Goal: Book appointment/travel/reservation

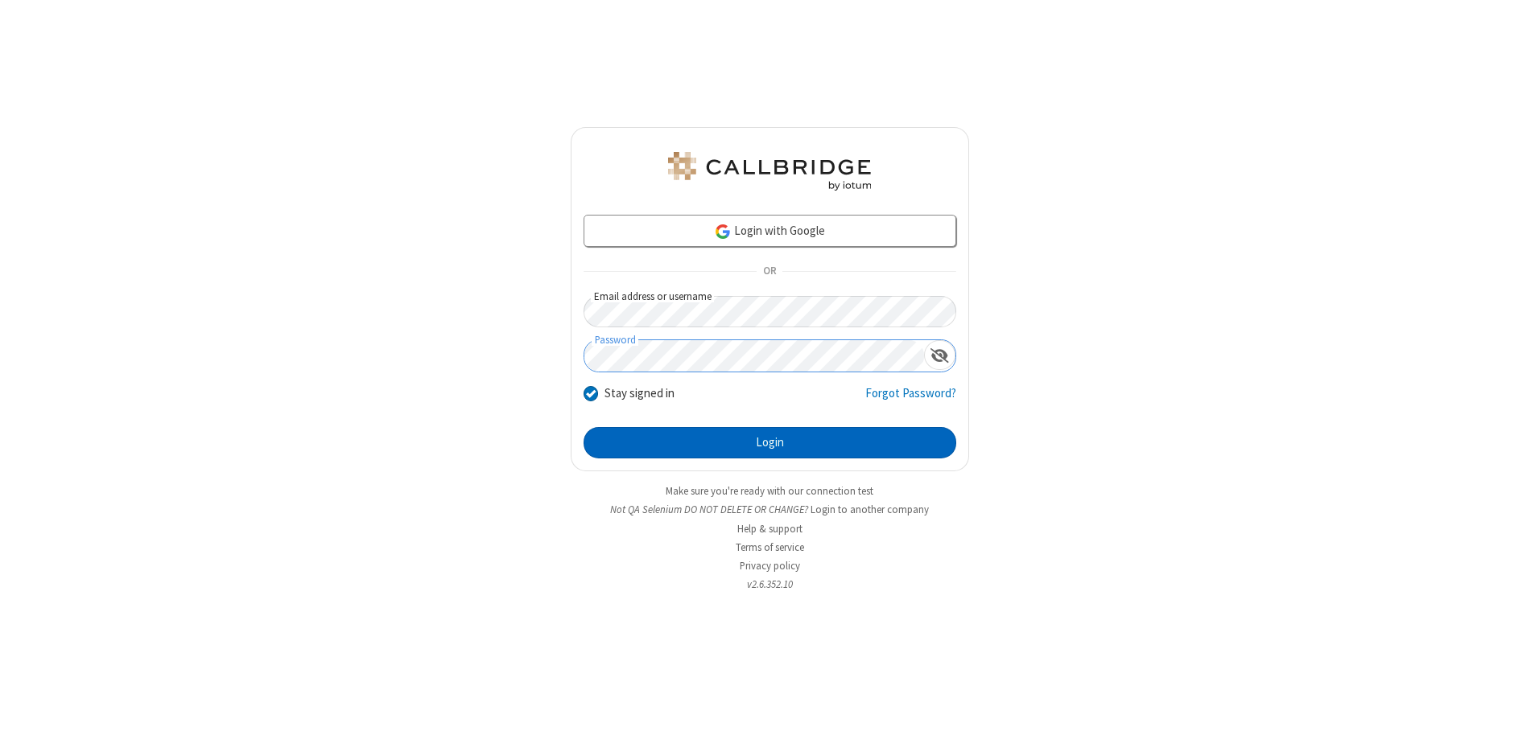
click at [769, 443] on button "Login" at bounding box center [769, 443] width 373 height 32
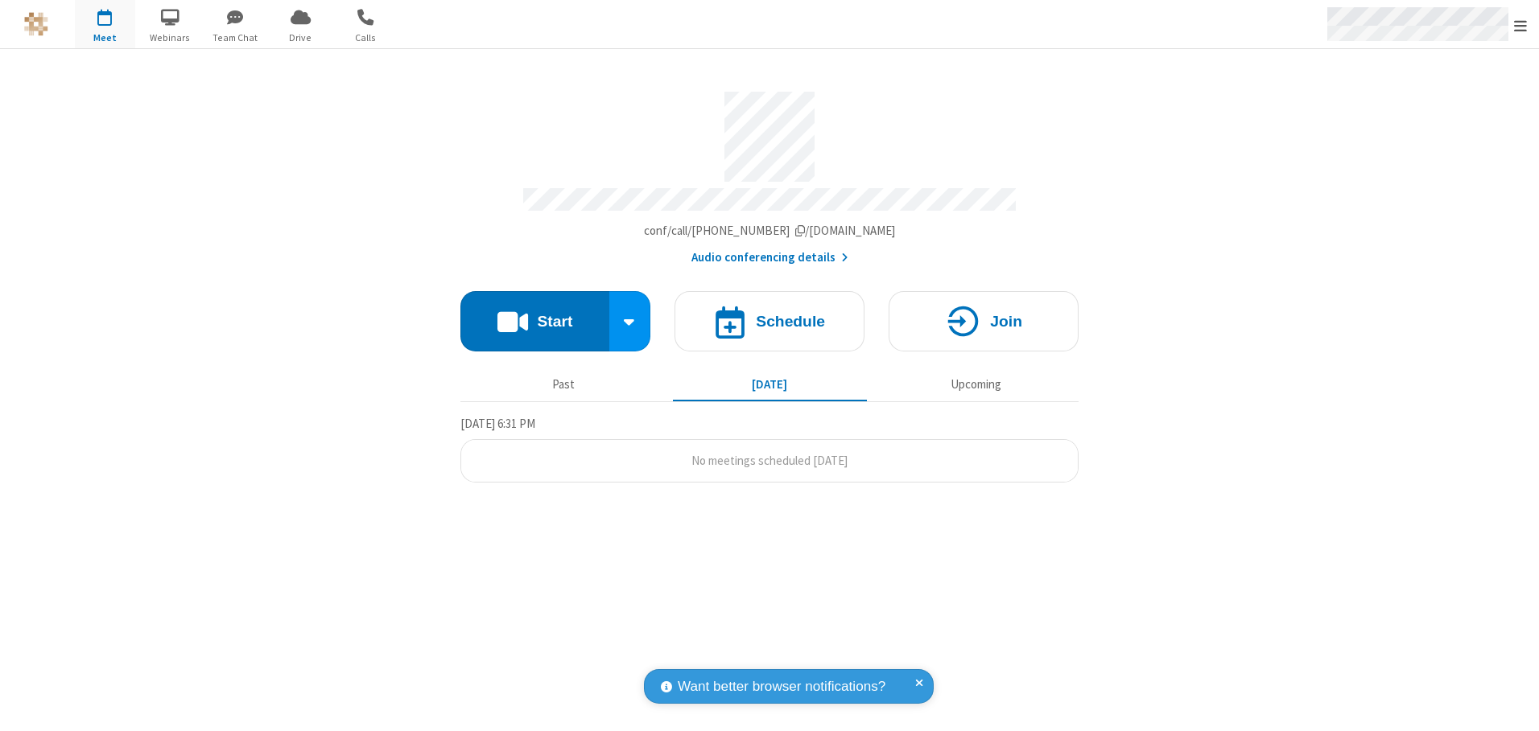
click at [1520, 25] on span "Open menu" at bounding box center [1520, 26] width 13 height 16
click at [105, 24] on span "button" at bounding box center [105, 16] width 60 height 27
click at [769, 315] on h4 "Schedule" at bounding box center [790, 321] width 69 height 15
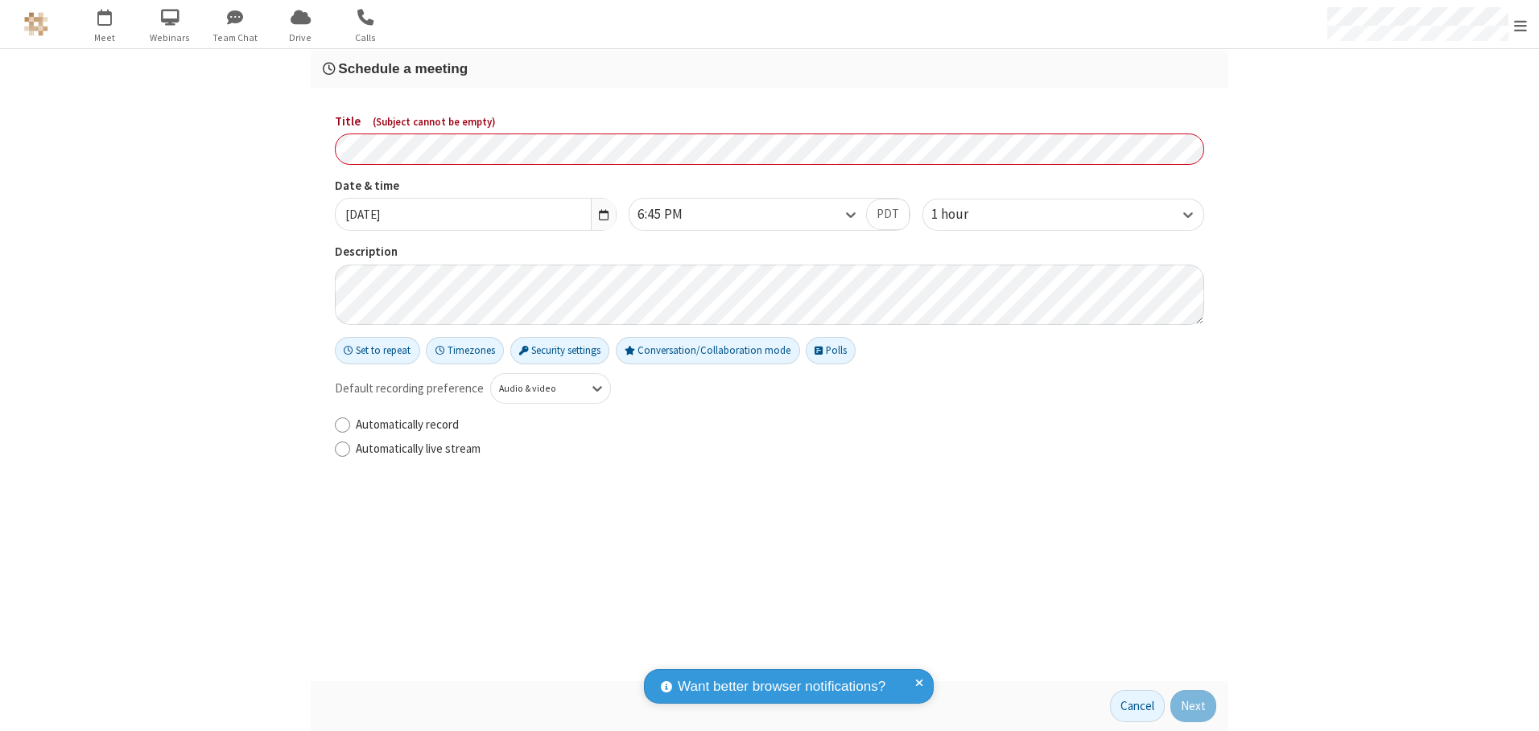
click at [769, 68] on h3 "Schedule a meeting" at bounding box center [769, 68] width 893 height 15
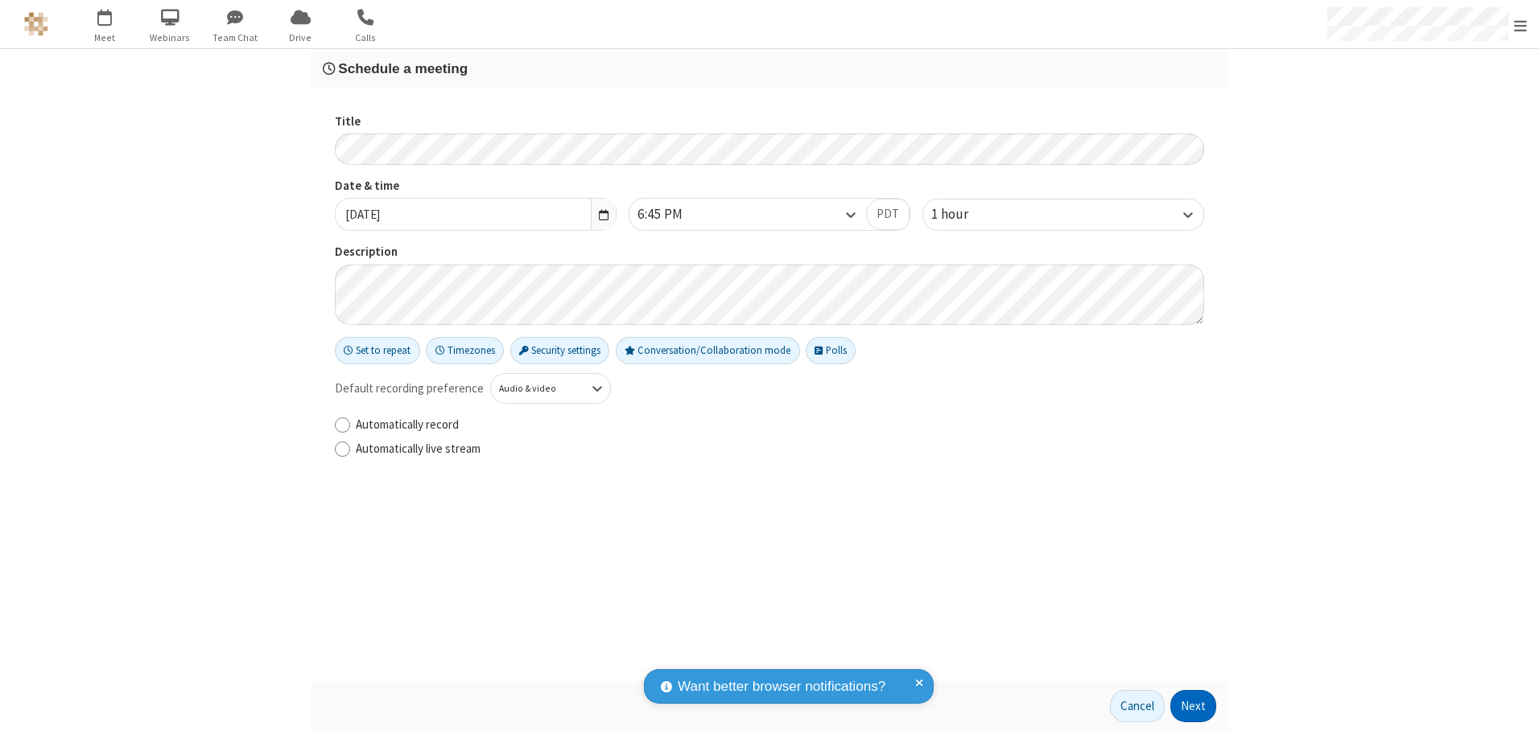
click at [1193, 707] on button "Next" at bounding box center [1193, 706] width 46 height 32
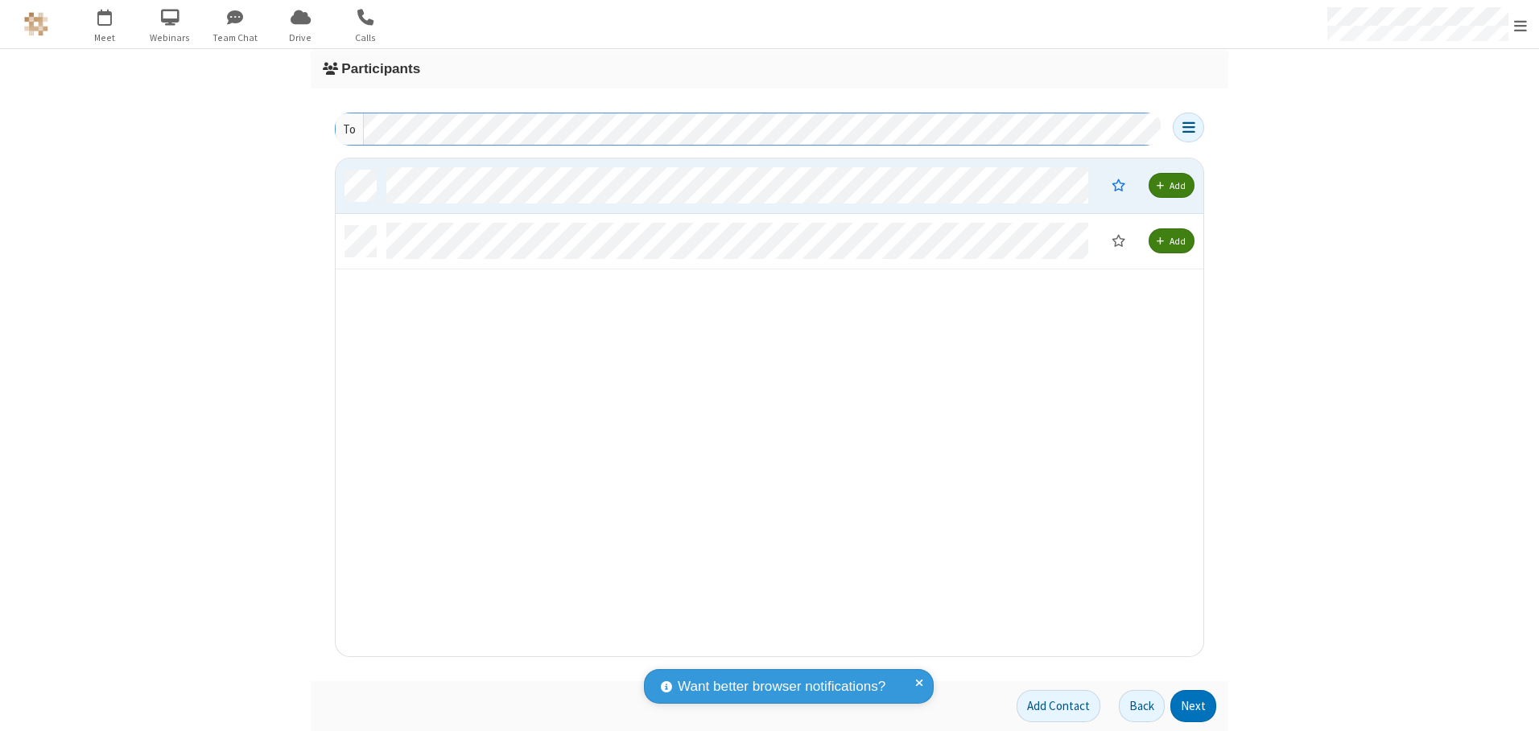
scroll to position [486, 855]
click at [1193, 707] on button "Next" at bounding box center [1193, 706] width 46 height 32
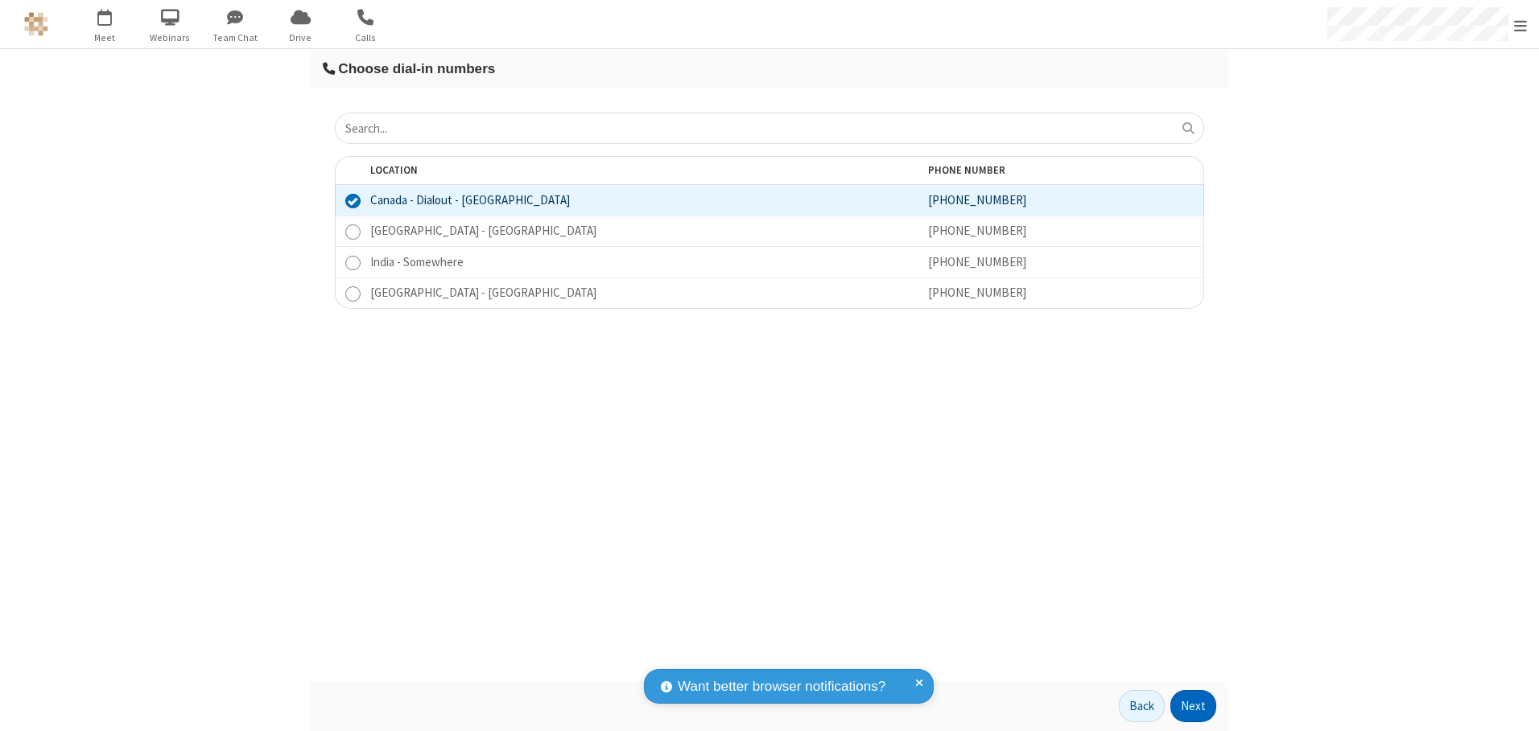
click at [1193, 707] on button "Next" at bounding box center [1193, 706] width 46 height 32
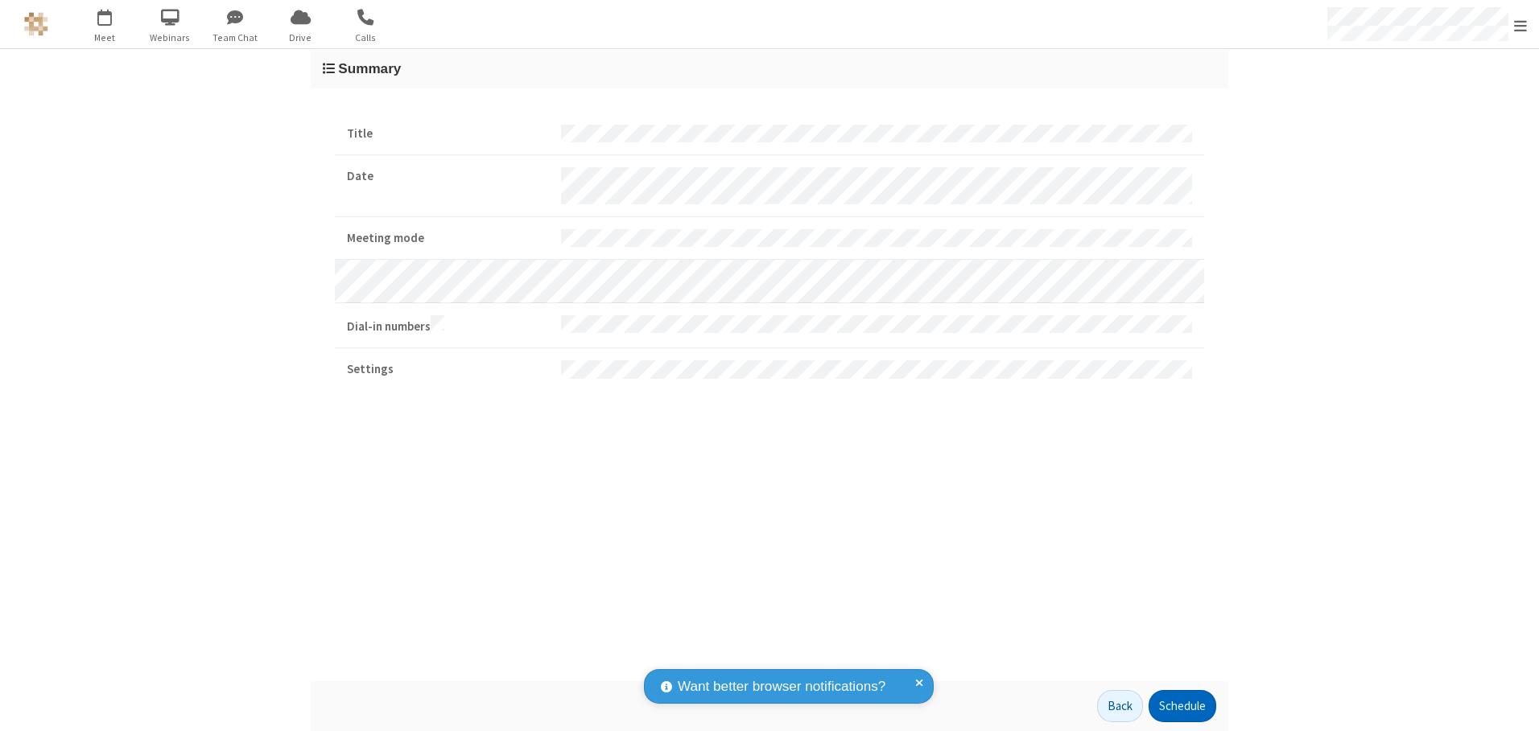
click at [1181, 707] on button "Schedule" at bounding box center [1182, 706] width 68 height 32
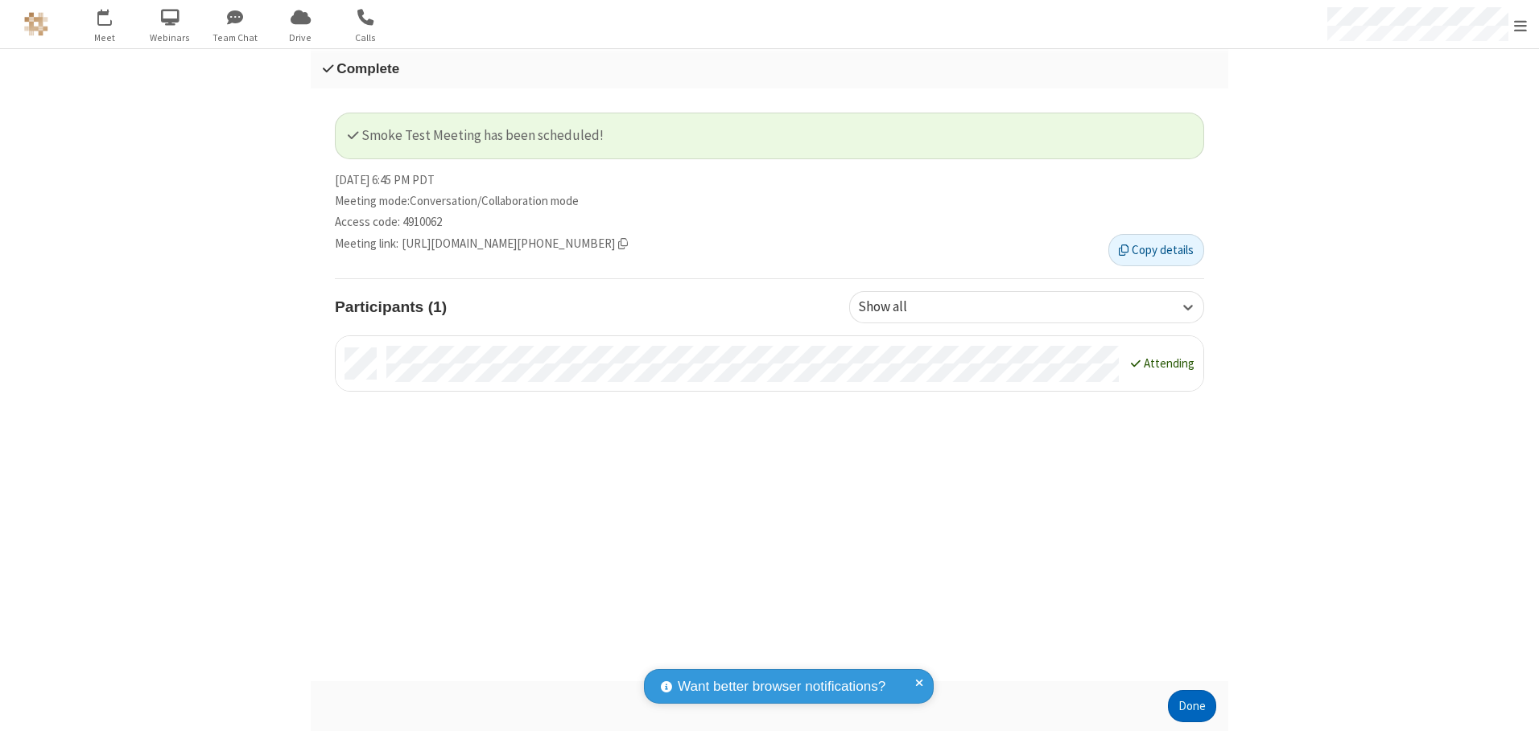
click at [1192, 707] on button "Done" at bounding box center [1192, 706] width 48 height 32
